Goal: Check status

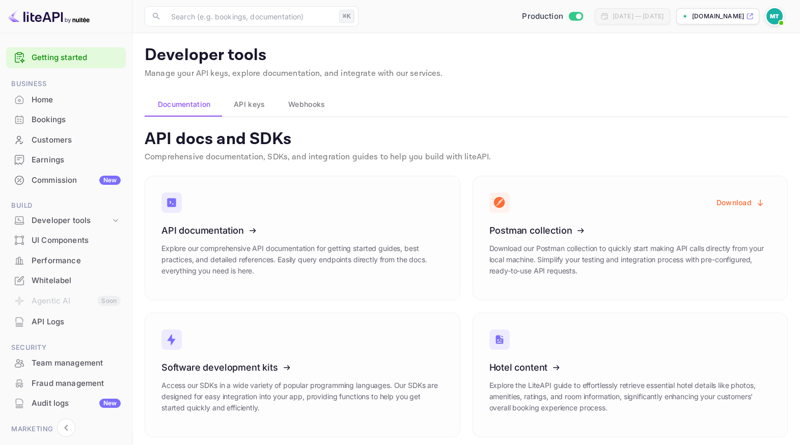
click at [49, 104] on div "Home" at bounding box center [76, 100] width 89 height 12
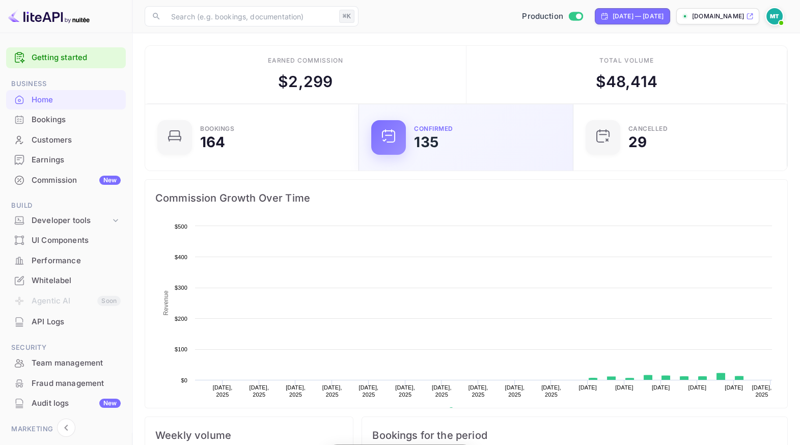
scroll to position [165, 208]
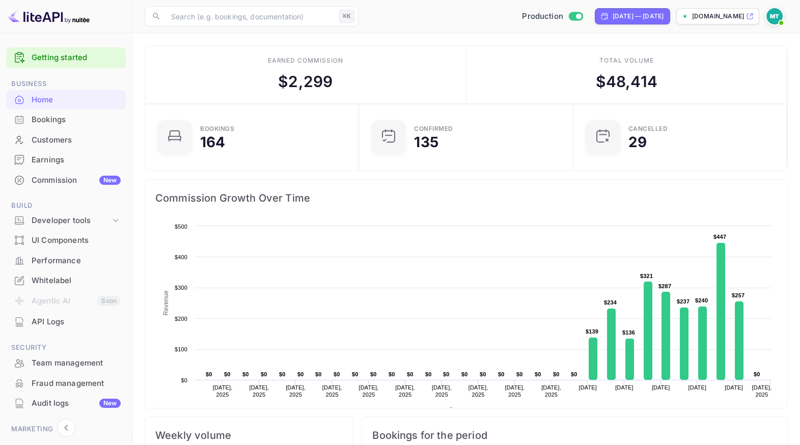
click at [633, 10] on div "Sep 11, 2025 — Oct 11, 2025" at bounding box center [632, 16] width 75 height 16
select select "8"
select select "2025"
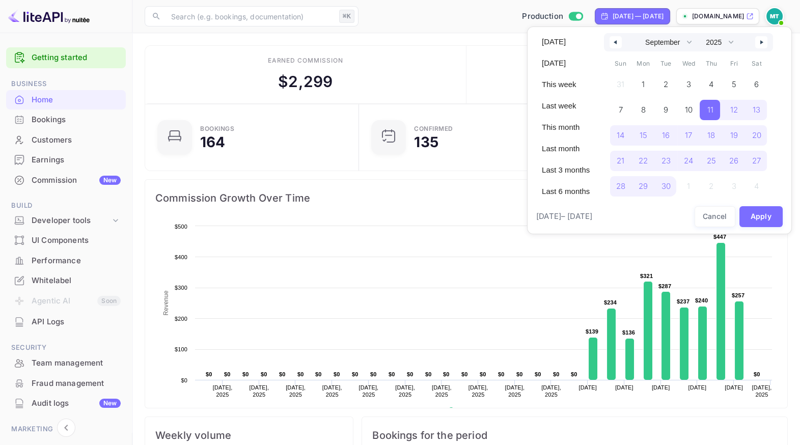
click at [759, 41] on button "button" at bounding box center [761, 42] width 12 height 12
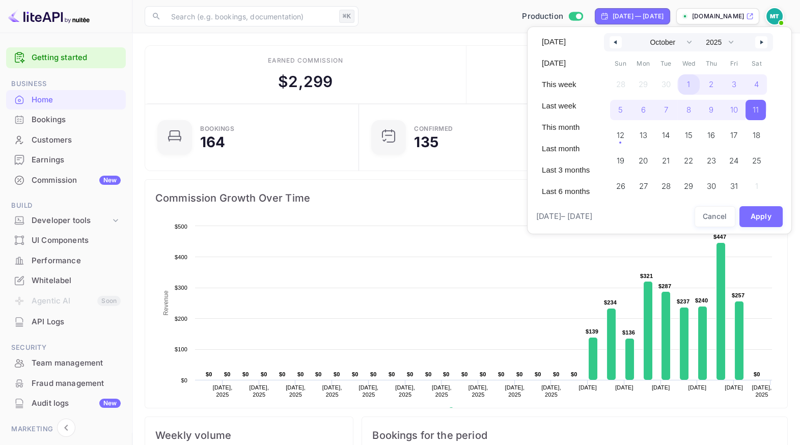
click at [691, 84] on span "1" at bounding box center [688, 84] width 23 height 20
click at [616, 135] on span "12" at bounding box center [620, 135] width 8 height 18
click at [766, 212] on button "Apply" at bounding box center [761, 216] width 44 height 21
select select "8"
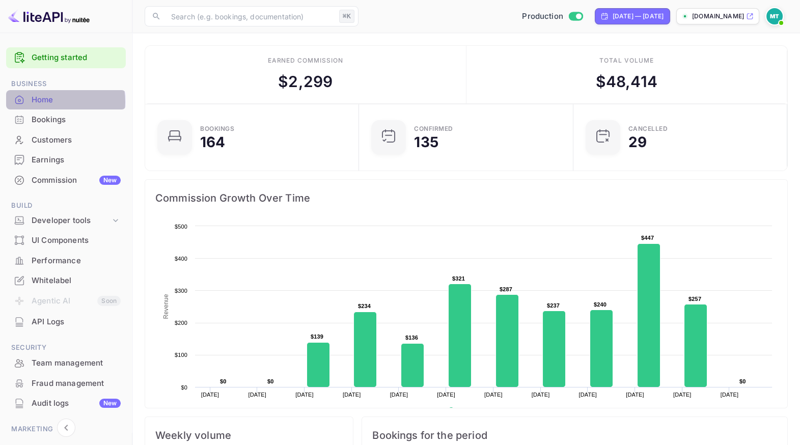
click at [45, 101] on div "Home" at bounding box center [76, 100] width 89 height 12
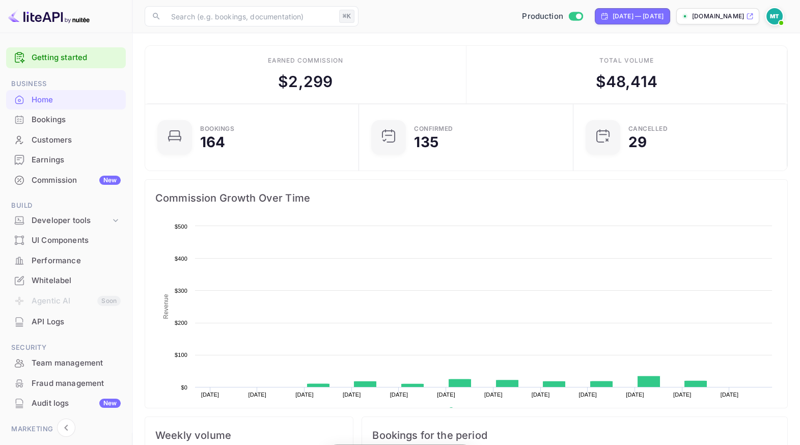
scroll to position [165, 208]
